Goal: Check status

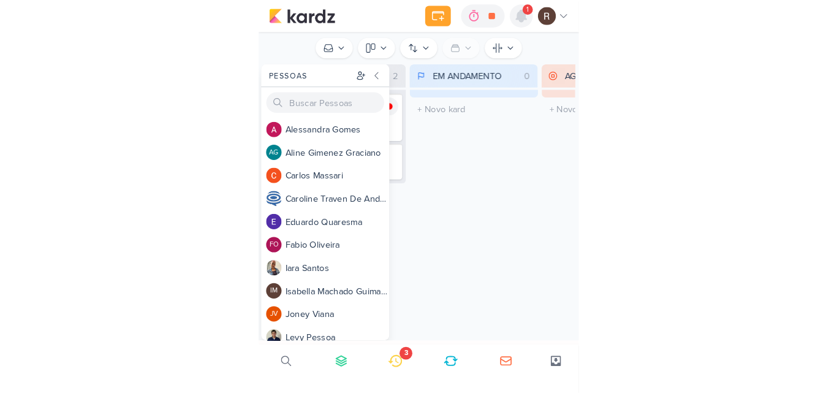
scroll to position [184, 0]
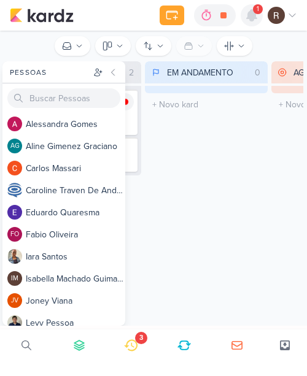
click at [254, 13] on icon at bounding box center [251, 15] width 10 height 11
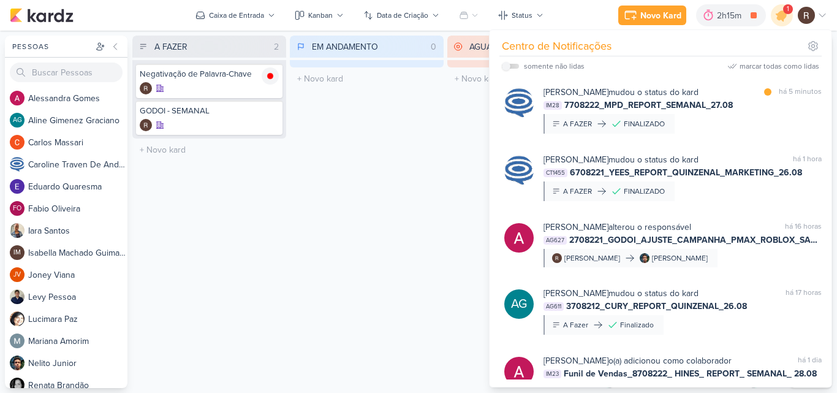
click at [306, 184] on div "EM ANDAMENTO 0 Mover Para Esquerda Mover Para Direita [GEOGRAPHIC_DATA] O títul…" at bounding box center [367, 212] width 154 height 353
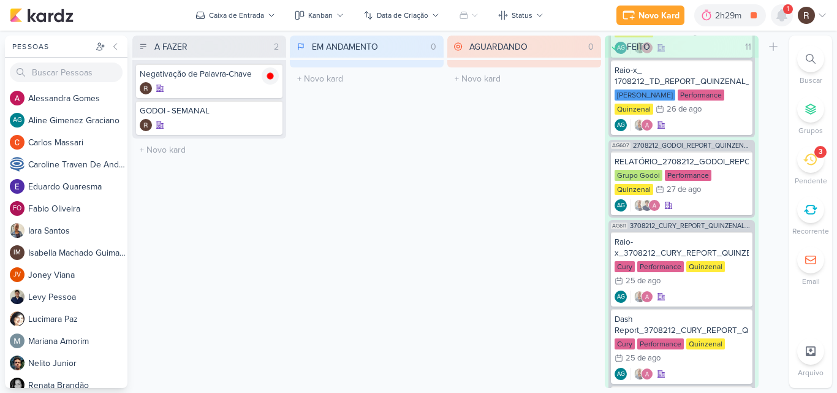
click at [306, 14] on icon at bounding box center [782, 15] width 10 height 11
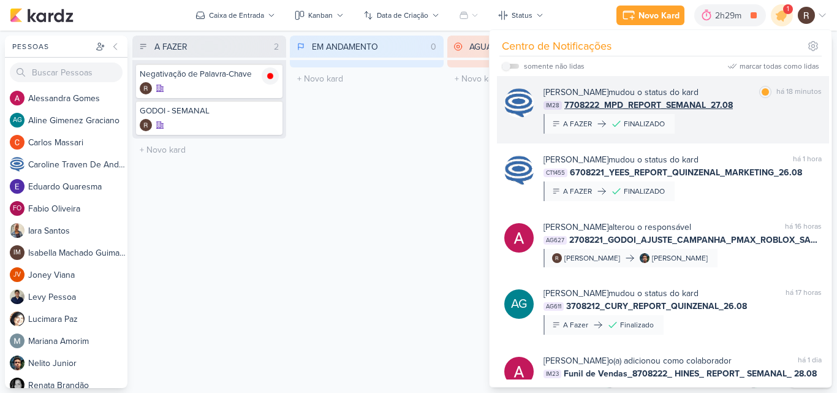
click at [306, 85] on div "[PERSON_NAME] mudou o status do kard marcar como [PERSON_NAME] 18 minutos IM28 …" at bounding box center [663, 109] width 332 height 67
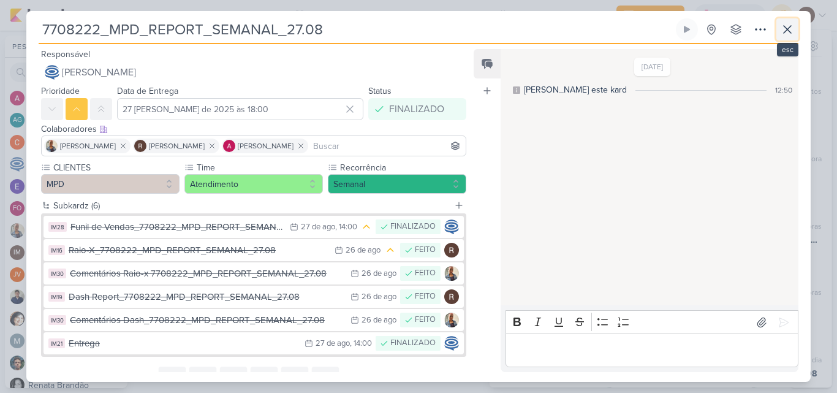
click at [306, 28] on icon at bounding box center [787, 29] width 7 height 7
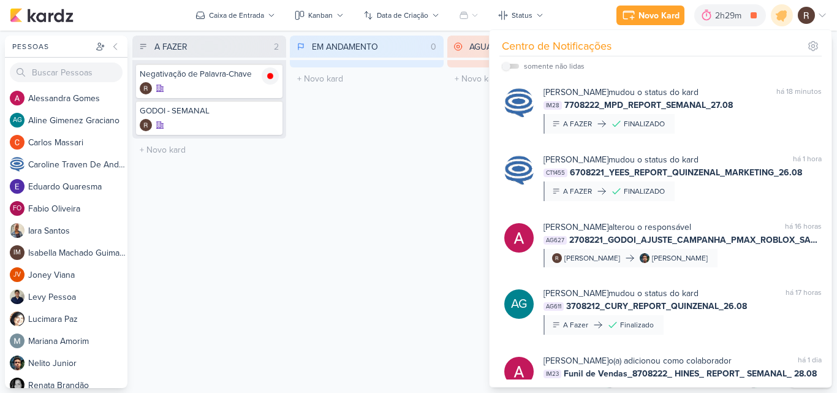
click at [306, 251] on div "EM ANDAMENTO 0 Mover Para Esquerda Mover Para Direita [GEOGRAPHIC_DATA] O títul…" at bounding box center [367, 212] width 154 height 353
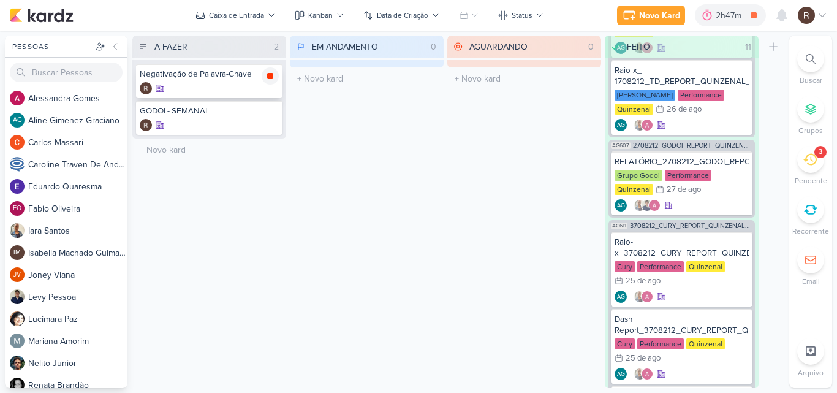
click at [269, 78] on icon at bounding box center [270, 76] width 6 height 6
click at [306, 18] on icon at bounding box center [725, 15] width 12 height 12
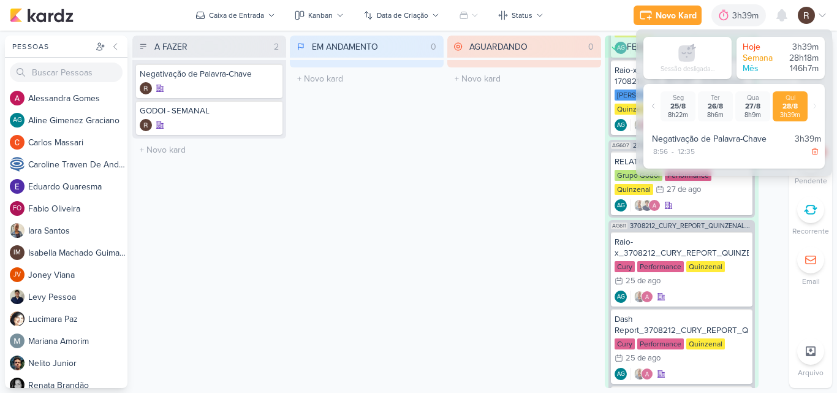
click at [306, 204] on div "AGUARDANDO 0 Mover Para Esquerda Mover Para Direita [GEOGRAPHIC_DATA] O título …" at bounding box center [525, 212] width 154 height 353
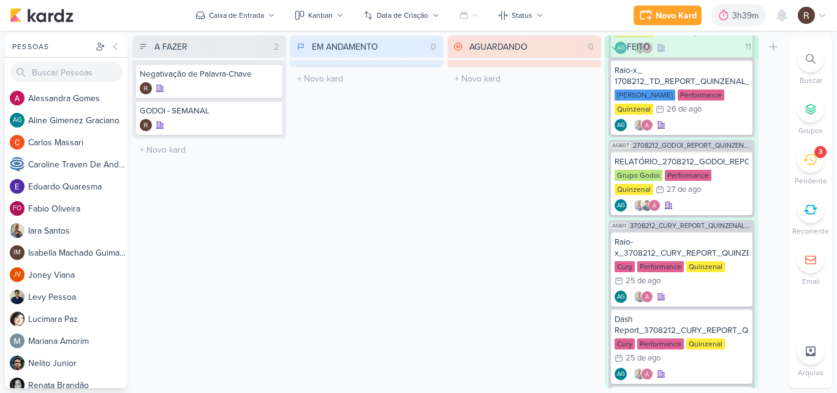
click at [306, 157] on icon at bounding box center [810, 159] width 13 height 13
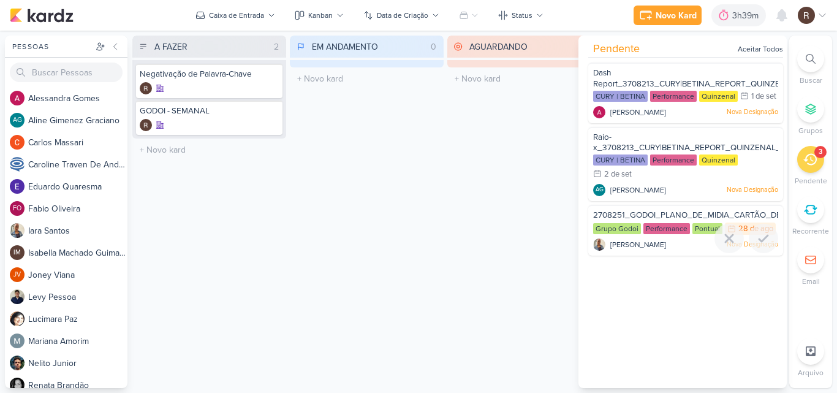
click at [306, 220] on span "2708251_GODOI_PLANO_DE_MIDIA_CARTÃO_DE_CREDITO" at bounding box center [706, 215] width 227 height 10
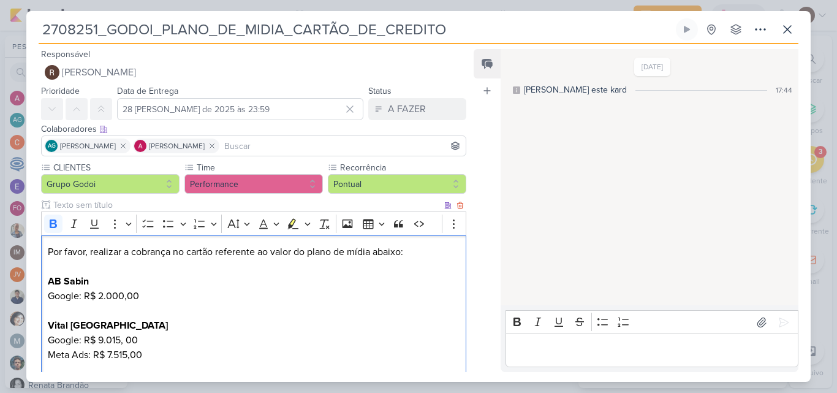
click at [174, 288] on p "Por favor, realizar a cobrança no cartão referente ao valor do plano de mídia a…" at bounding box center [254, 318] width 412 height 147
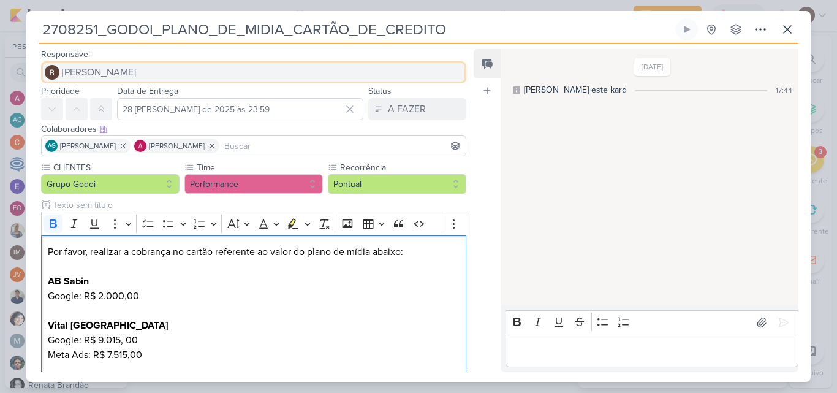
click at [80, 63] on button "[PERSON_NAME]" at bounding box center [253, 72] width 425 height 22
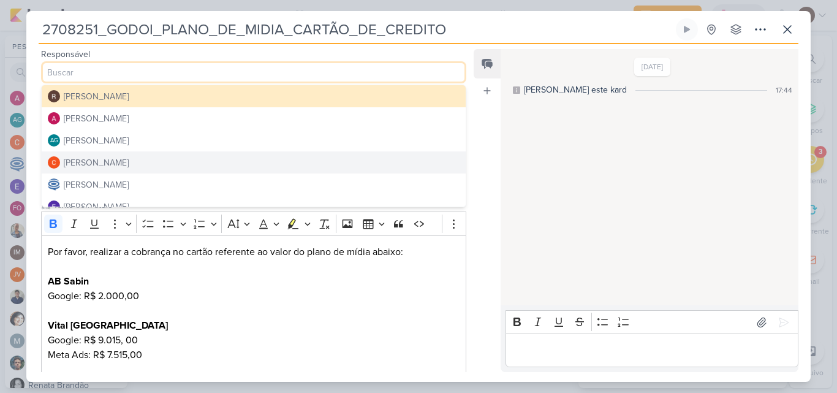
click at [306, 212] on div "[DATE] [PERSON_NAME] este kard 17:44" at bounding box center [649, 177] width 297 height 255
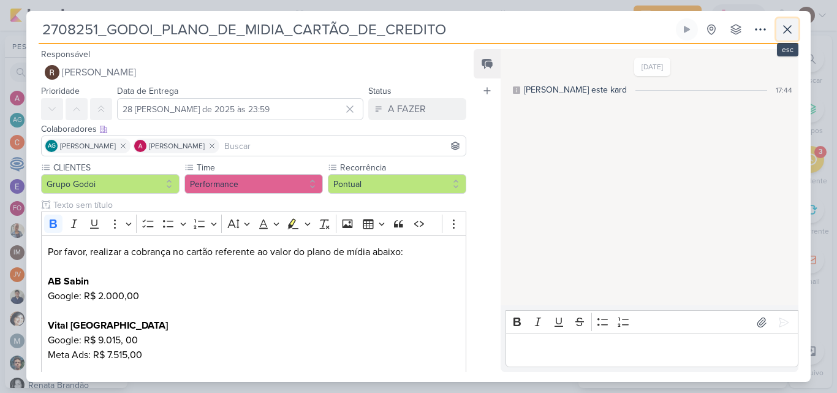
click at [306, 26] on icon at bounding box center [787, 29] width 15 height 15
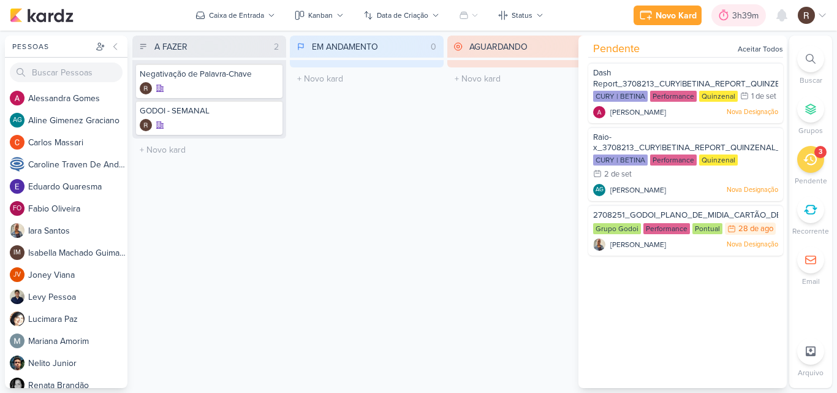
click at [306, 14] on icon at bounding box center [724, 15] width 12 height 12
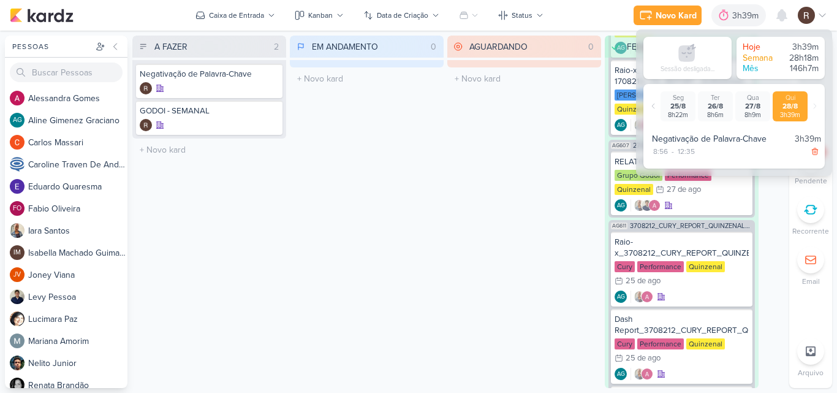
click at [306, 159] on div "AGUARDANDO 0 Mover Para Esquerda Mover Para Direita [GEOGRAPHIC_DATA] O título …" at bounding box center [525, 212] width 154 height 353
